Goal: Task Accomplishment & Management: Use online tool/utility

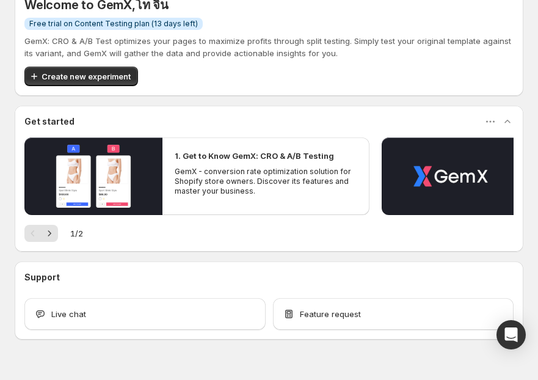
scroll to position [150, 0]
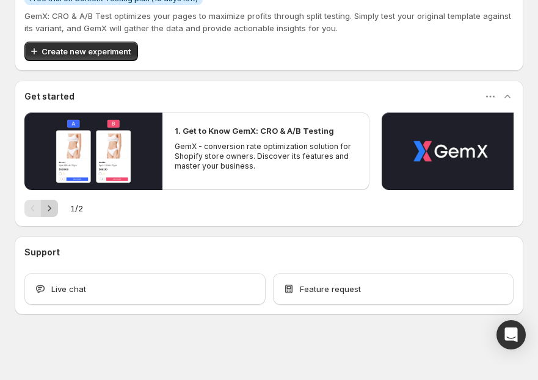
click at [54, 208] on icon "Next" at bounding box center [49, 208] width 12 height 12
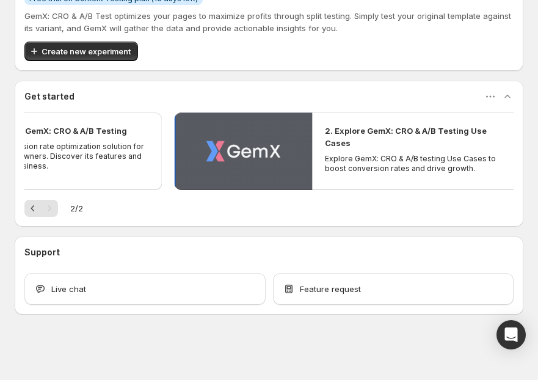
click at [299, 137] on button "Play video" at bounding box center [244, 151] width 138 height 78
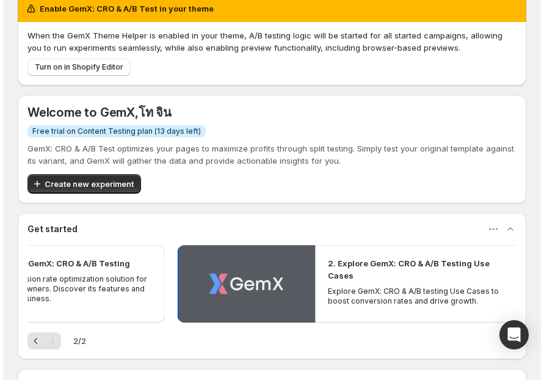
scroll to position [0, 0]
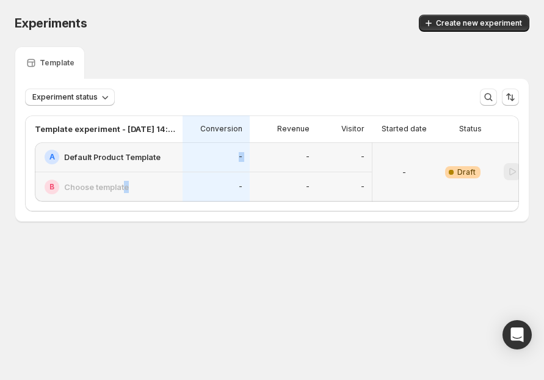
drag, startPoint x: 125, startPoint y: 209, endPoint x: 210, endPoint y: 216, distance: 85.8
click at [210, 211] on div "Template experiment - [DATE] 14:11:48 Conversion Revenue Visitor Started date S…" at bounding box center [272, 163] width 494 height 96
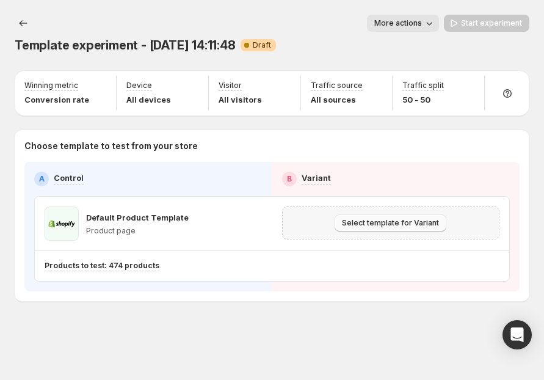
click at [360, 224] on span "Select template for Variant" at bounding box center [390, 223] width 97 height 10
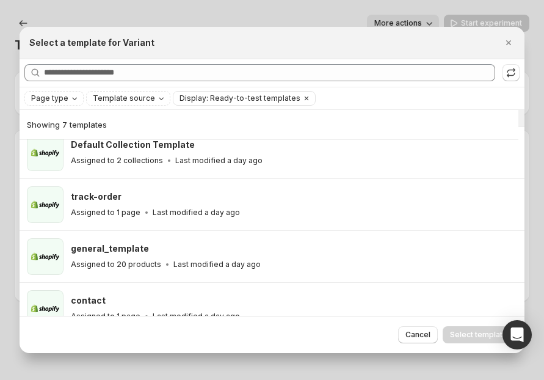
scroll to position [122, 0]
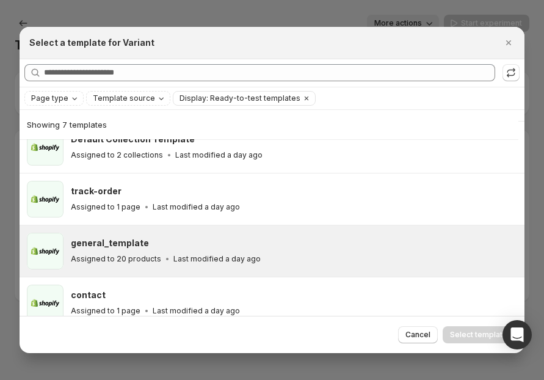
click at [339, 239] on div "general_template" at bounding box center [292, 243] width 443 height 12
click at [472, 331] on span "Select template" at bounding box center [478, 335] width 57 height 10
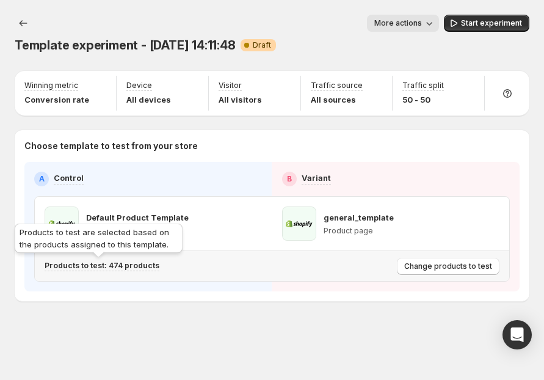
click at [122, 267] on p "Products to test: 474 products" at bounding box center [102, 266] width 115 height 10
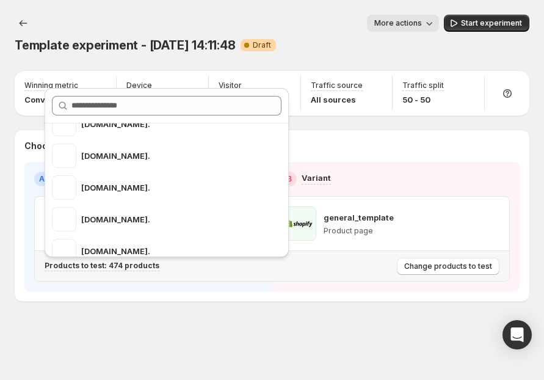
scroll to position [3177, 0]
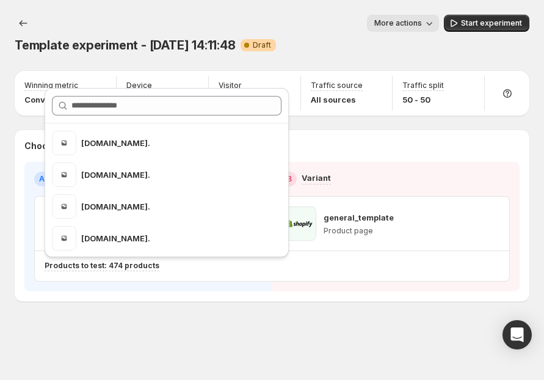
click at [291, 24] on div "More actions" at bounding box center [247, 23] width 386 height 17
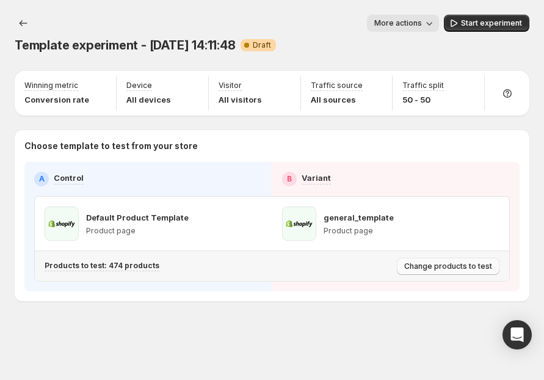
click at [422, 269] on span "Change products to test" at bounding box center [449, 267] width 88 height 10
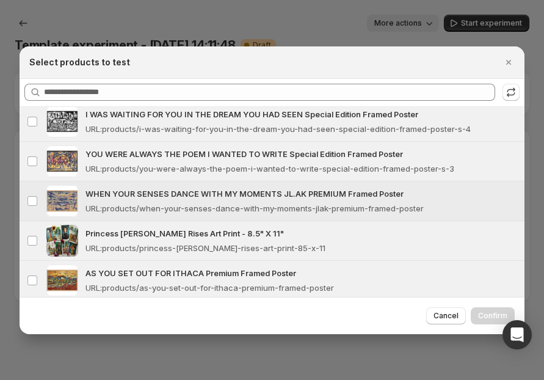
scroll to position [9471, 0]
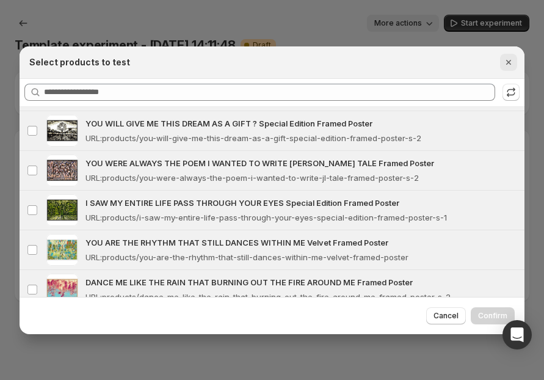
click at [502, 58] on button "Close" at bounding box center [508, 62] width 17 height 17
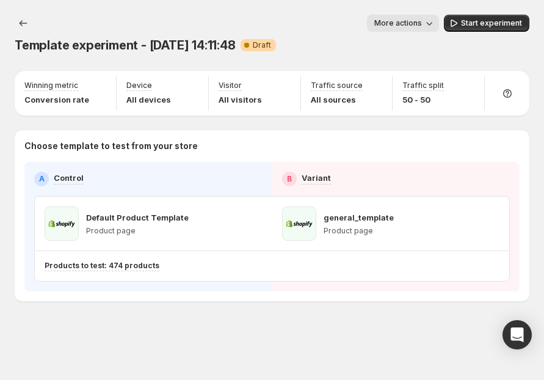
click at [258, 48] on span "Draft" at bounding box center [262, 45] width 18 height 10
click at [414, 26] on span "More actions" at bounding box center [399, 23] width 48 height 10
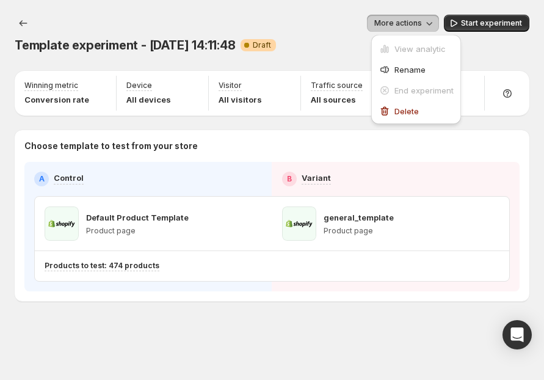
click at [411, 27] on span "More actions" at bounding box center [399, 23] width 48 height 10
